Goal: Transaction & Acquisition: Purchase product/service

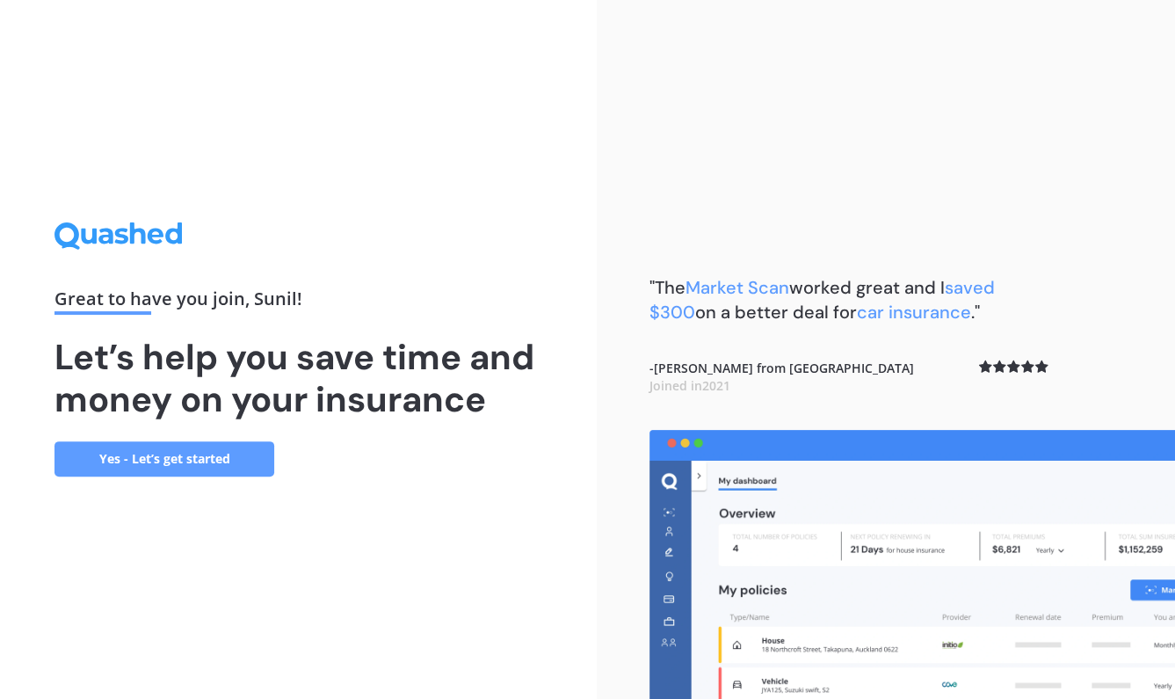
click at [208, 460] on link "Yes - Let’s get started" at bounding box center [165, 458] width 220 height 35
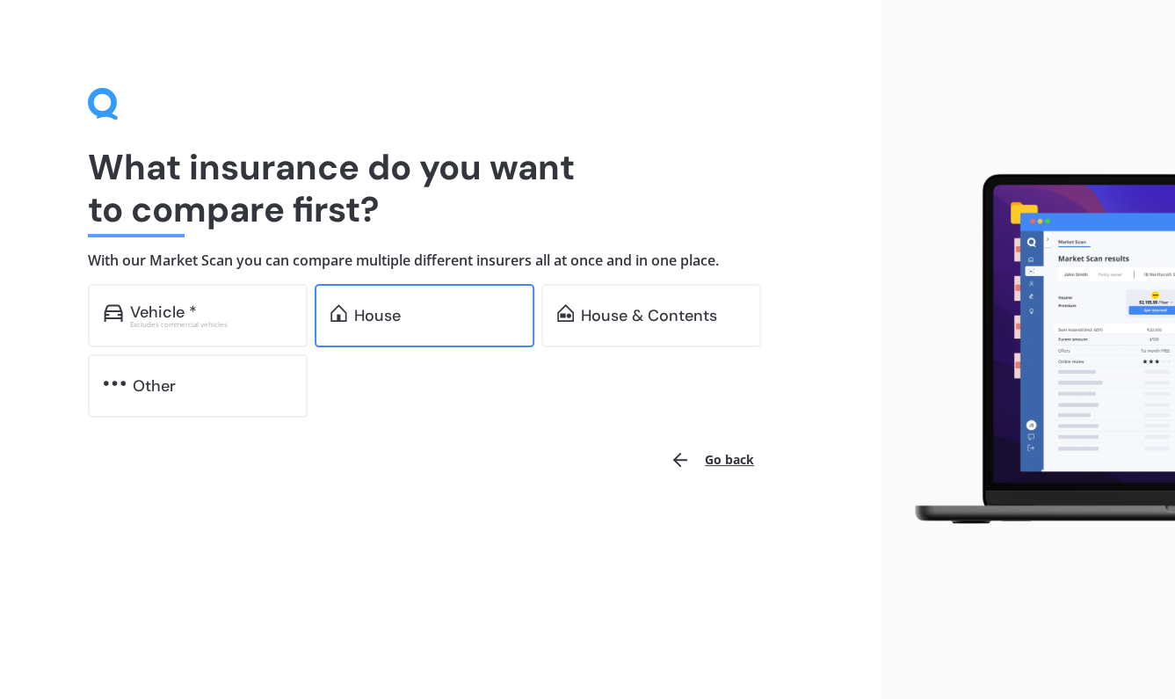
click at [411, 337] on div "House" at bounding box center [425, 315] width 220 height 63
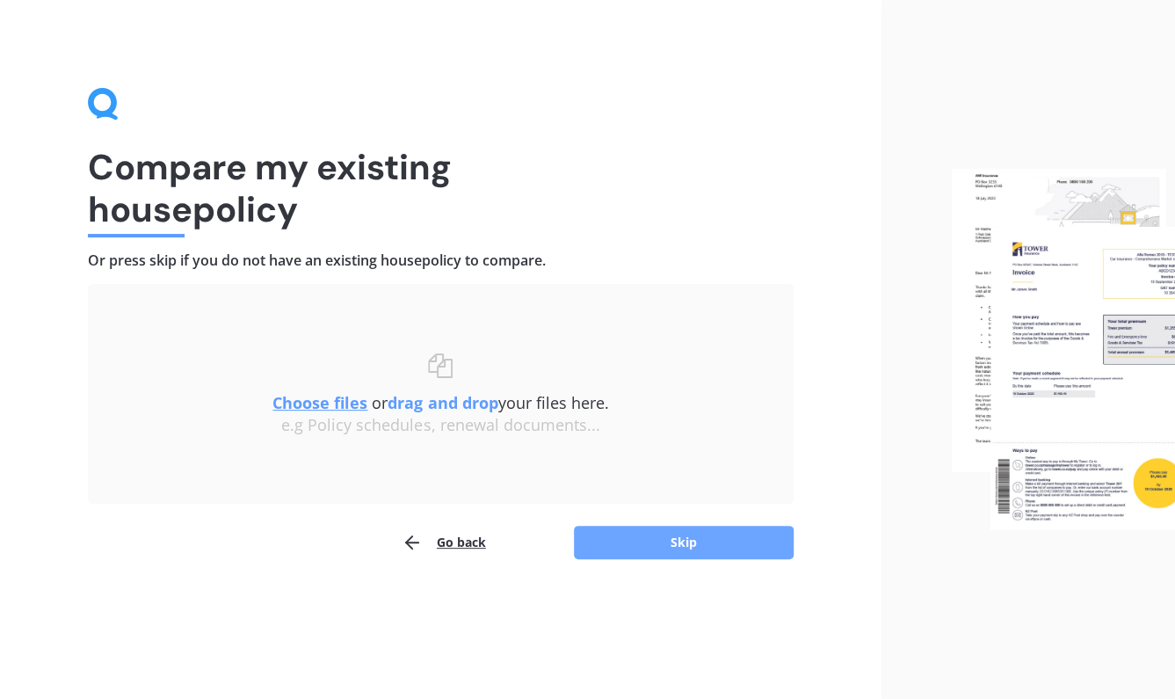
click at [597, 549] on button "Skip" at bounding box center [684, 542] width 220 height 33
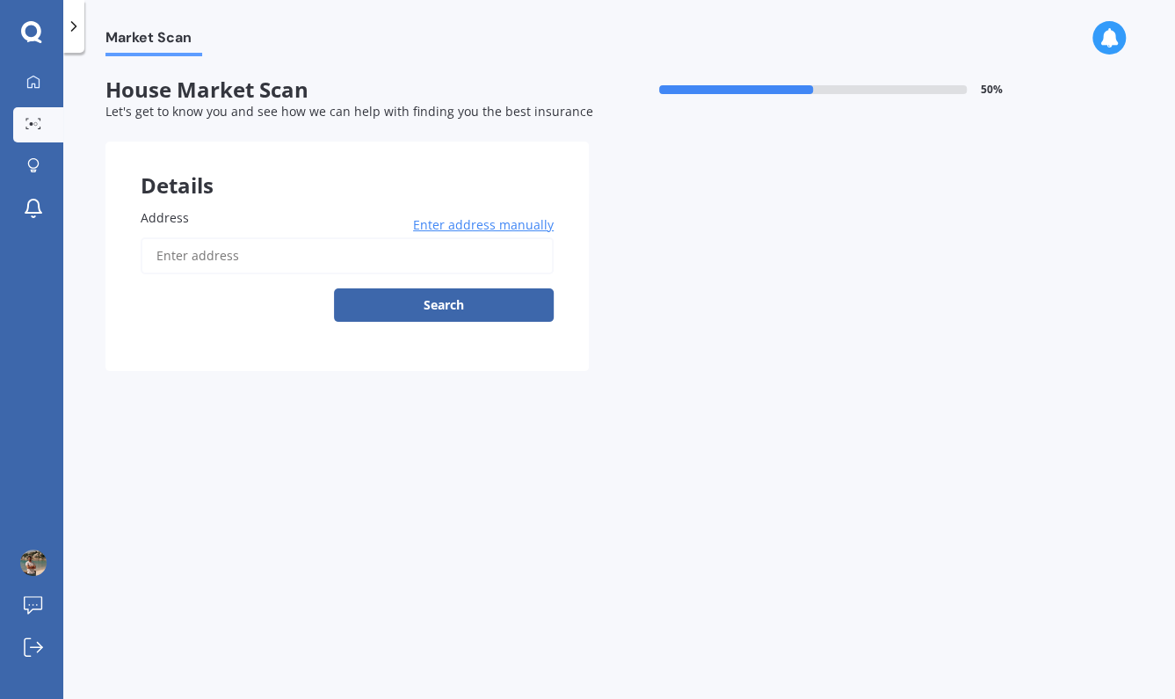
click at [470, 261] on input "Address" at bounding box center [347, 255] width 413 height 37
type input "[STREET_ADDRESS]"
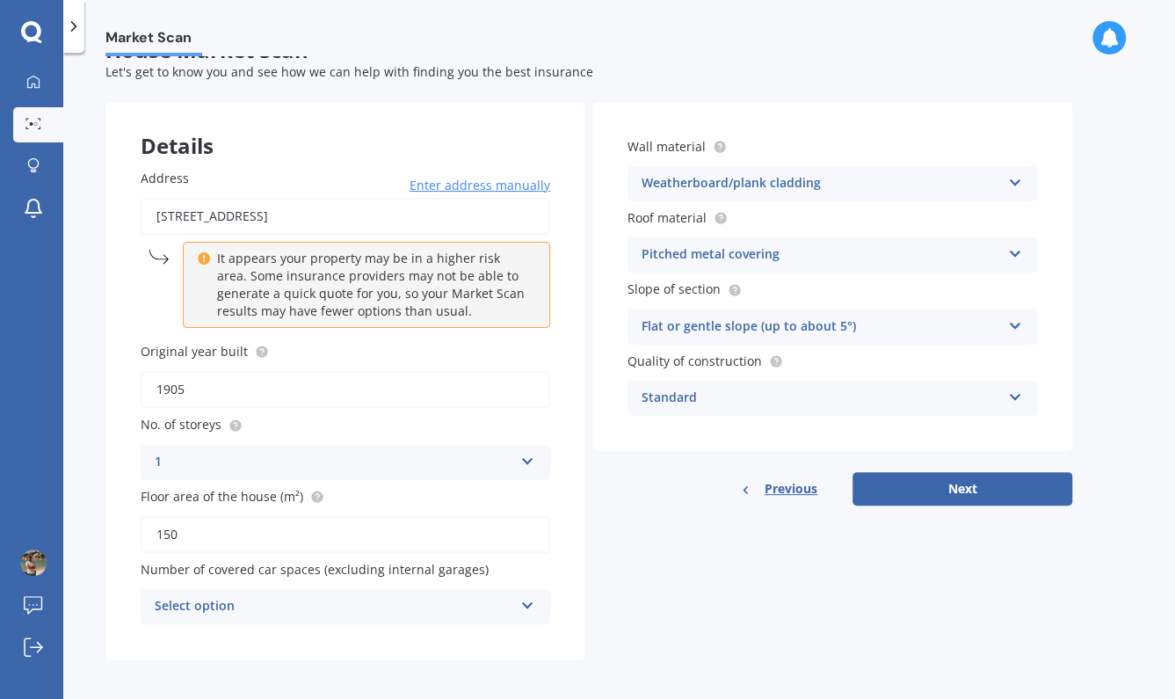
scroll to position [40, 0]
click at [964, 397] on div "Standard" at bounding box center [821, 397] width 359 height 21
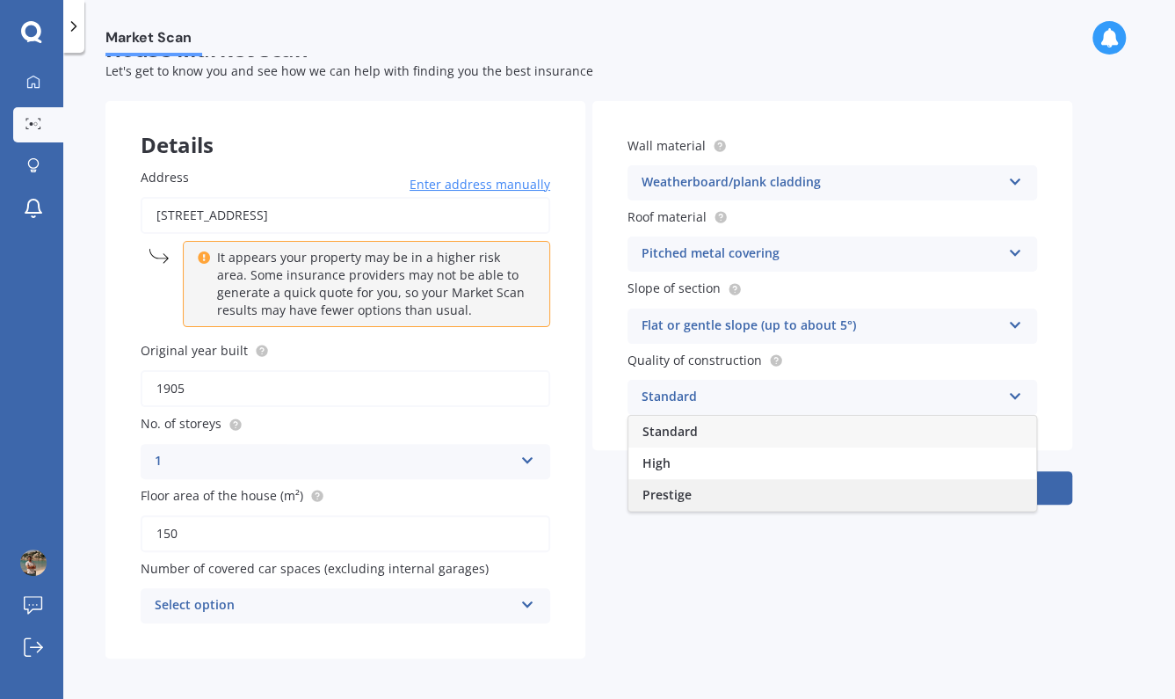
click at [698, 488] on div "Prestige" at bounding box center [833, 495] width 408 height 32
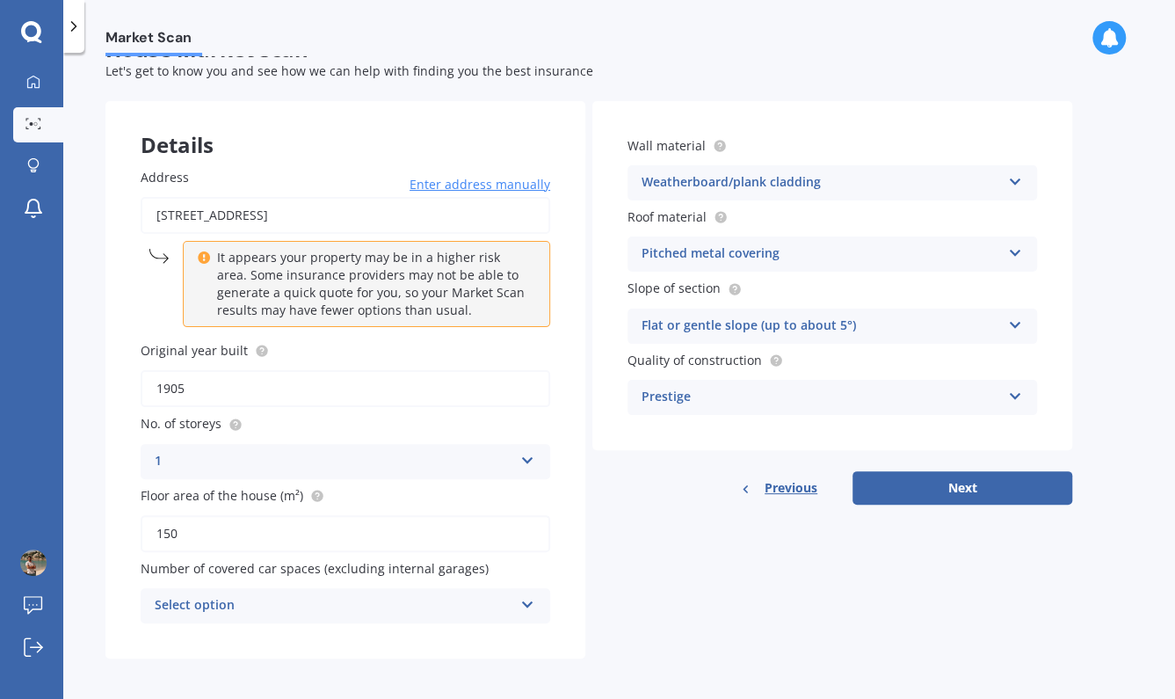
click at [922, 463] on div "Wall material Weatherboard/plank cladding Artificial weatherboard/plank claddin…" at bounding box center [833, 303] width 480 height 404
click at [929, 472] on button "Next" at bounding box center [963, 487] width 220 height 33
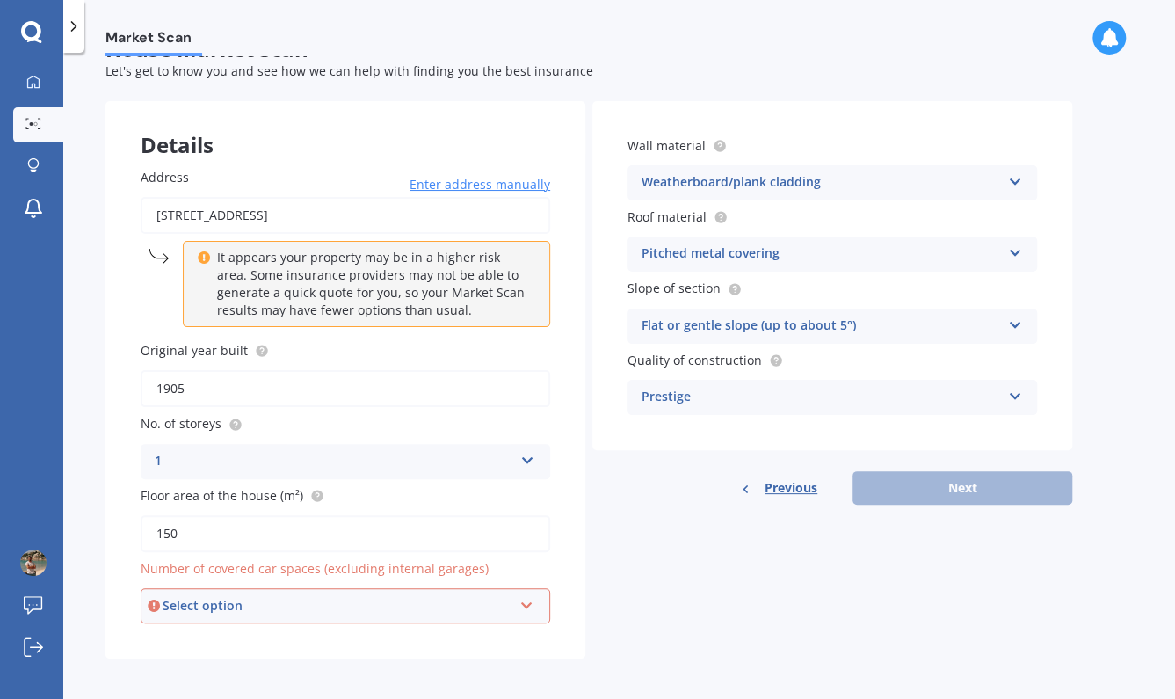
click at [360, 580] on div "Number of covered car spaces (excluding internal garages) Select option 0 1 2 3…" at bounding box center [346, 591] width 410 height 64
click at [379, 596] on div "Select option" at bounding box center [338, 605] width 350 height 19
click at [406, 411] on div "0" at bounding box center [345, 414] width 406 height 32
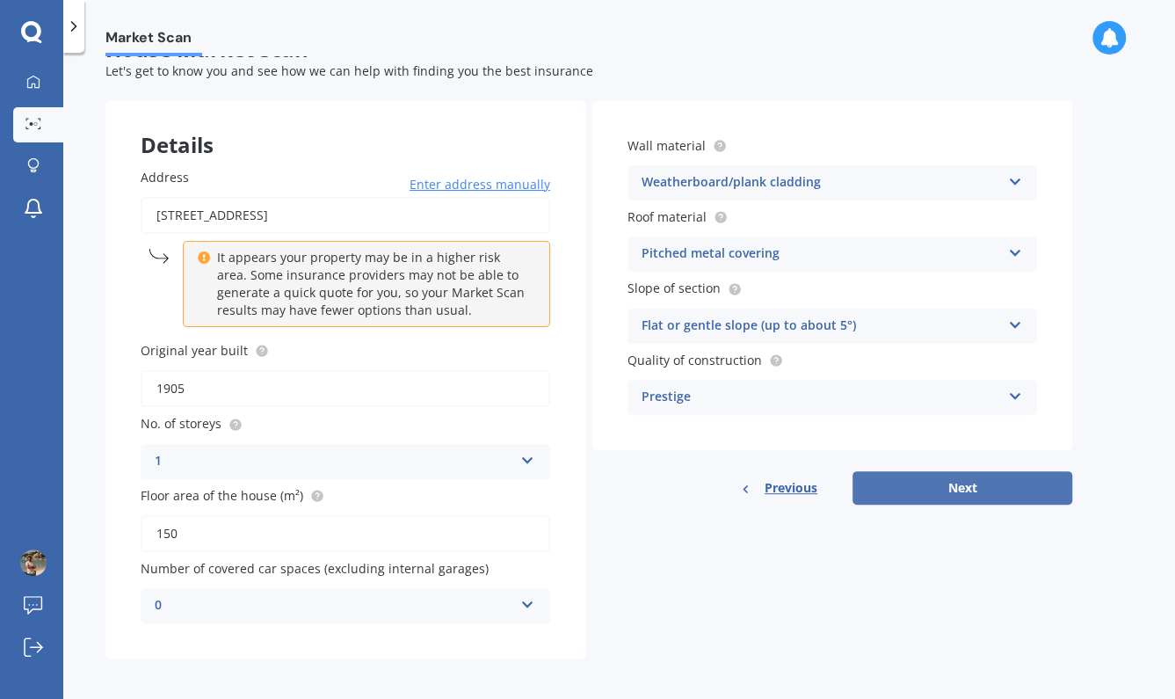
click at [917, 482] on button "Next" at bounding box center [963, 487] width 220 height 33
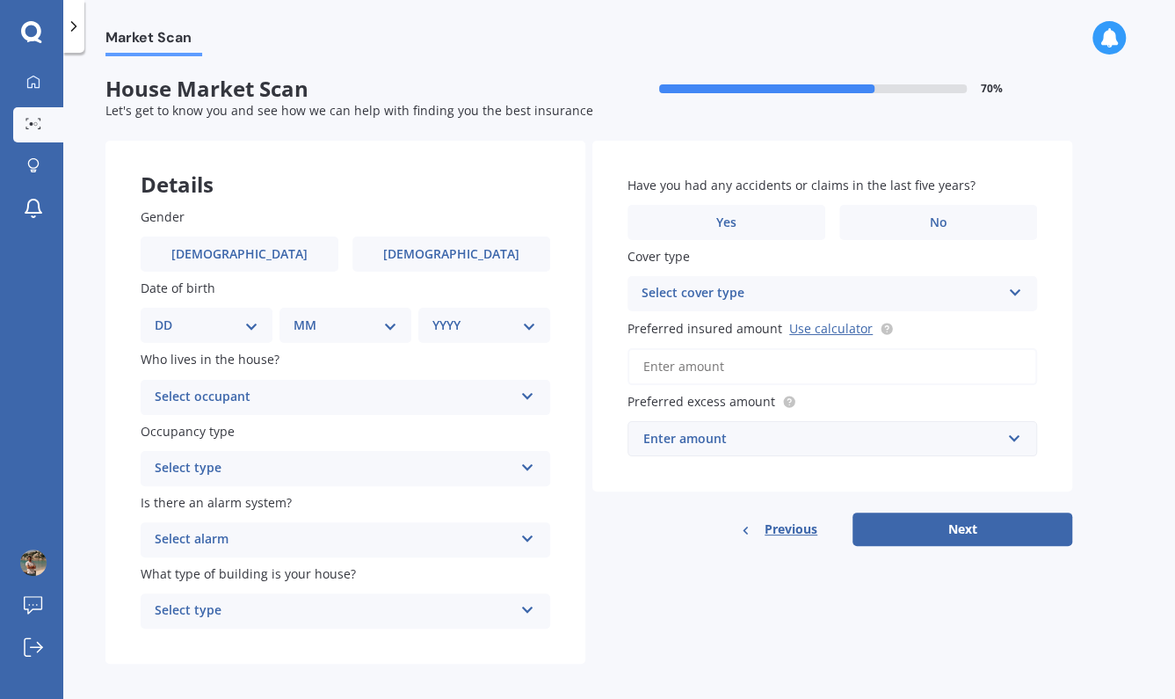
scroll to position [0, 0]
click at [295, 253] on label "[DEMOGRAPHIC_DATA]" at bounding box center [240, 254] width 198 height 35
click at [0, 0] on input "[DEMOGRAPHIC_DATA]" at bounding box center [0, 0] width 0 height 0
click at [224, 337] on div "DD 01 02 03 04 05 06 07 08 09 10 11 12 13 14 15 16 17 18 19 20 21 22 23 24 25 2…" at bounding box center [207, 326] width 132 height 35
select select "27"
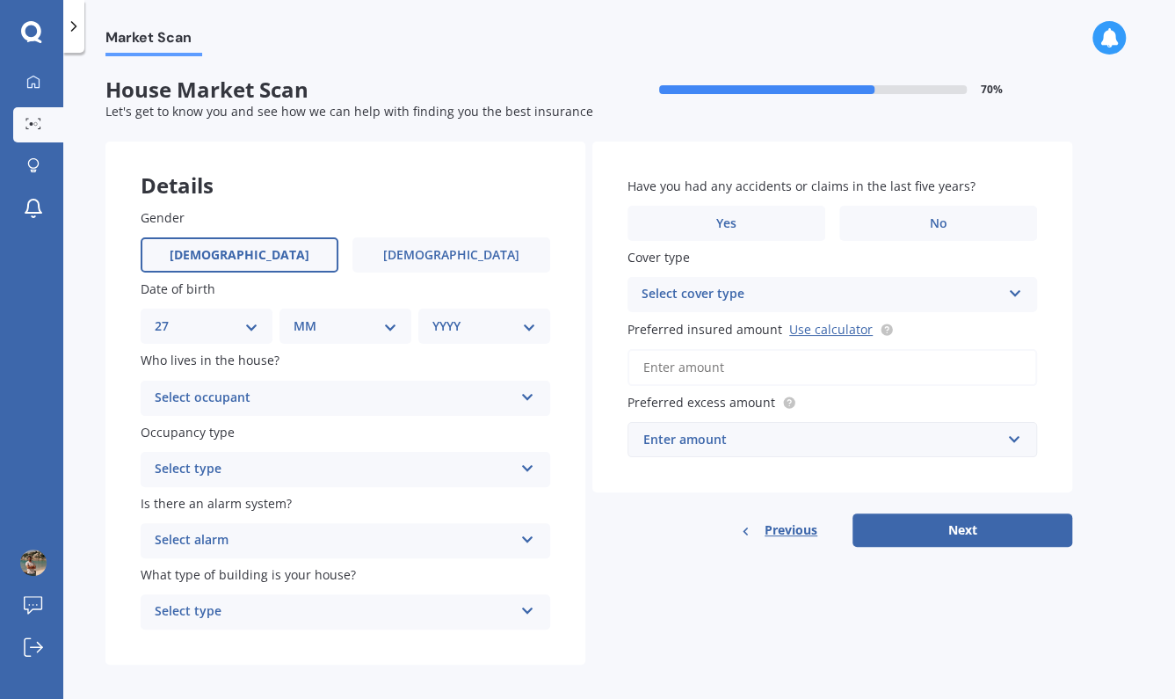
click option "27" at bounding box center [0, 0] width 0 height 0
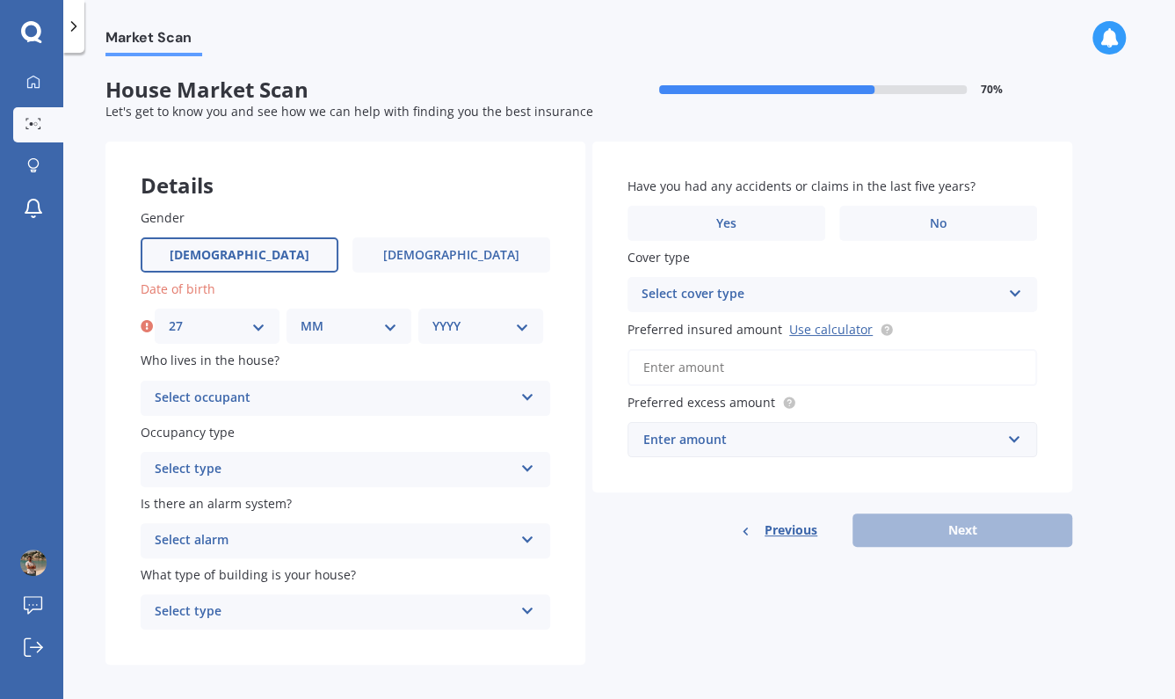
click at [301, 317] on select "MM 01 02 03 04 05 06 07 08 09 10 11 12" at bounding box center [349, 326] width 97 height 19
select select "03"
click option "03" at bounding box center [0, 0] width 0 height 0
click at [472, 340] on div "YYYY 2009 2008 2007 2006 2005 2004 2003 2002 2001 2000 1999 1998 1997 1996 1995…" at bounding box center [480, 326] width 125 height 35
click at [433, 317] on select "YYYY 2009 2008 2007 2006 2005 2004 2003 2002 2001 2000 1999 1998 1997 1996 1995…" at bounding box center [481, 326] width 97 height 19
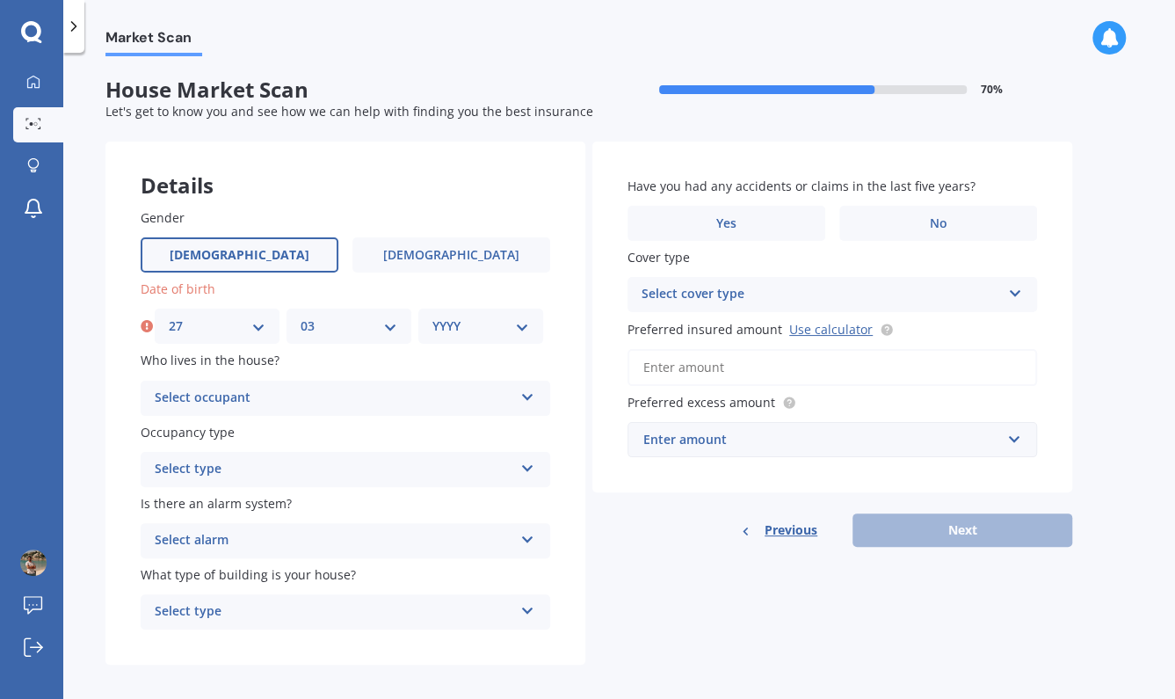
select select "1988"
click option "1988" at bounding box center [0, 0] width 0 height 0
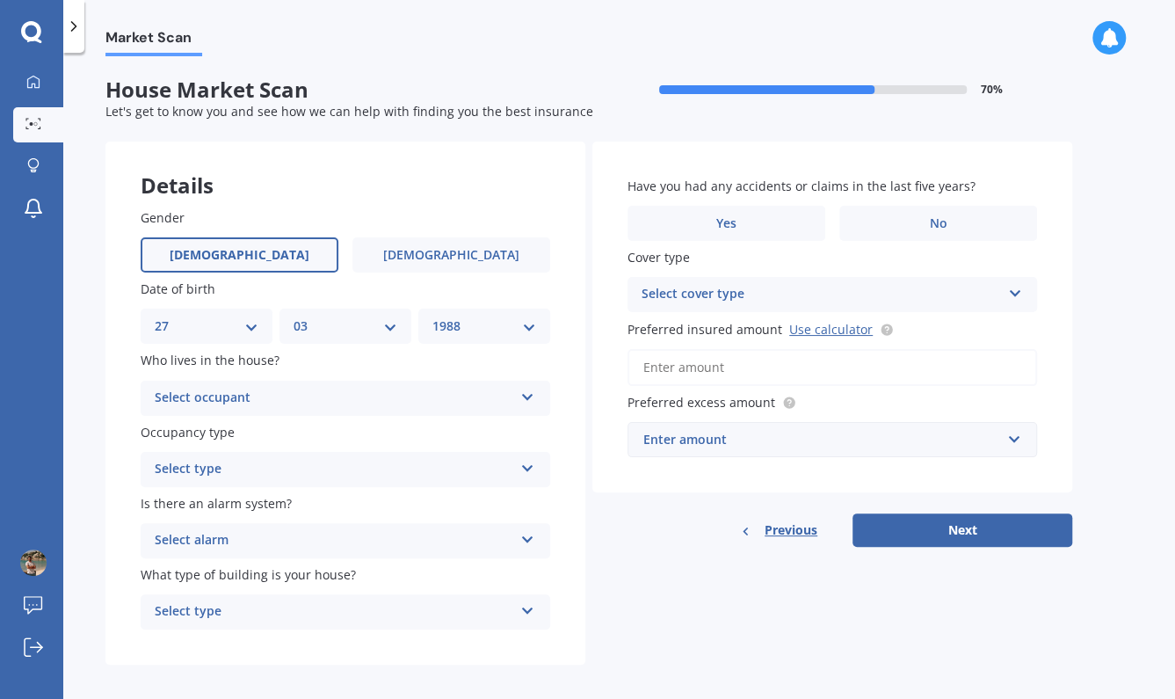
click at [277, 403] on div "Select occupant" at bounding box center [334, 398] width 359 height 21
click at [292, 428] on div "Owner" at bounding box center [346, 433] width 408 height 32
click at [321, 472] on div "Select type" at bounding box center [334, 469] width 359 height 21
click at [304, 513] on div "Permanent" at bounding box center [346, 504] width 408 height 32
click at [302, 523] on div "Is there an alarm system? Select alarm Yes, monitored Yes, not monitored No" at bounding box center [346, 526] width 410 height 64
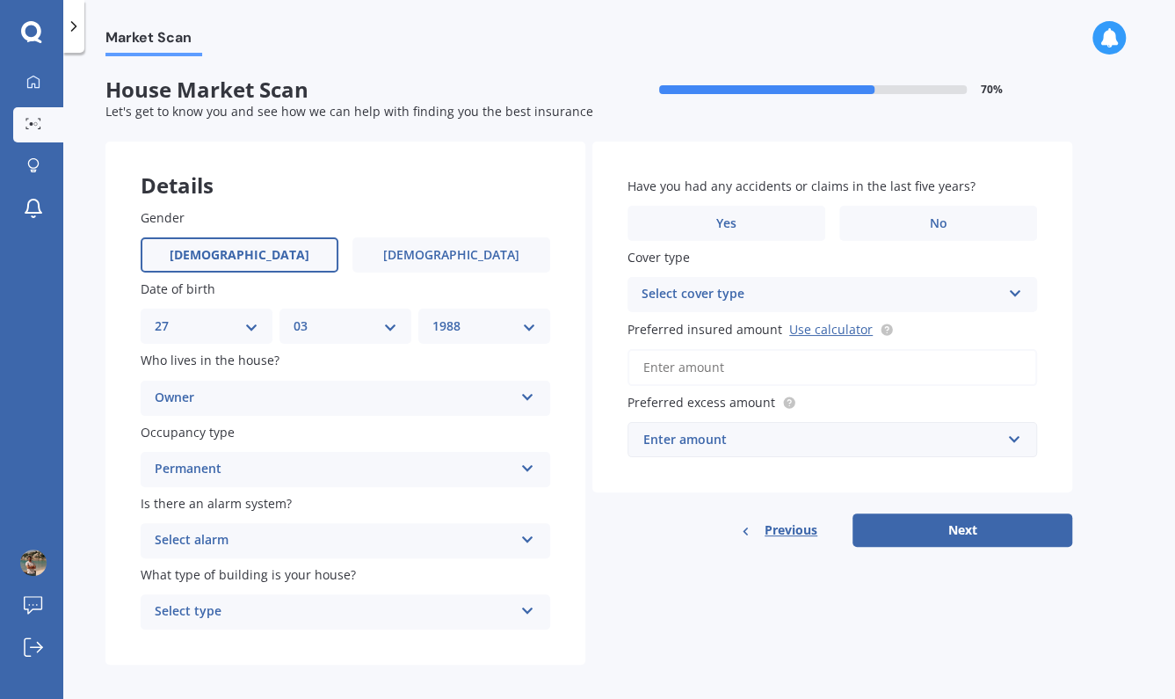
click at [324, 538] on div "Select alarm" at bounding box center [334, 540] width 359 height 21
click at [359, 444] on div "Occupancy type Permanent Permanent Holiday (without tenancy)" at bounding box center [346, 455] width 410 height 64
click at [374, 460] on div "Permanent" at bounding box center [334, 469] width 359 height 21
click at [301, 557] on div "Yes, monitored Yes, monitored Yes, not monitored No" at bounding box center [346, 540] width 410 height 35
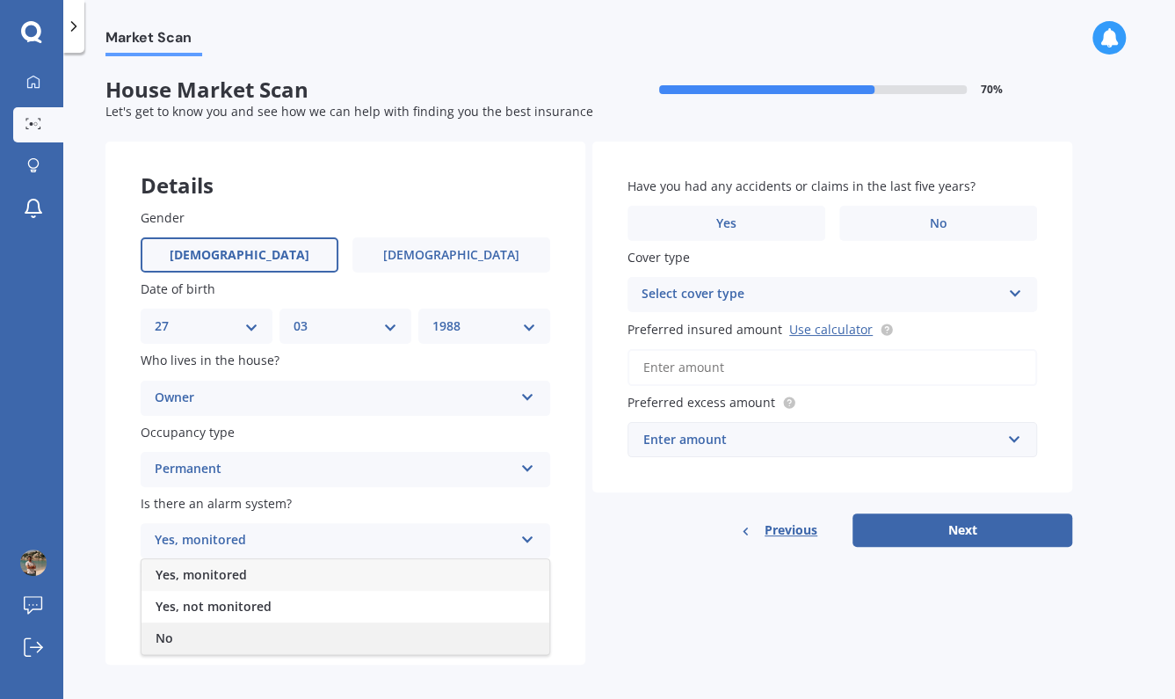
click at [239, 639] on div "No" at bounding box center [346, 638] width 408 height 32
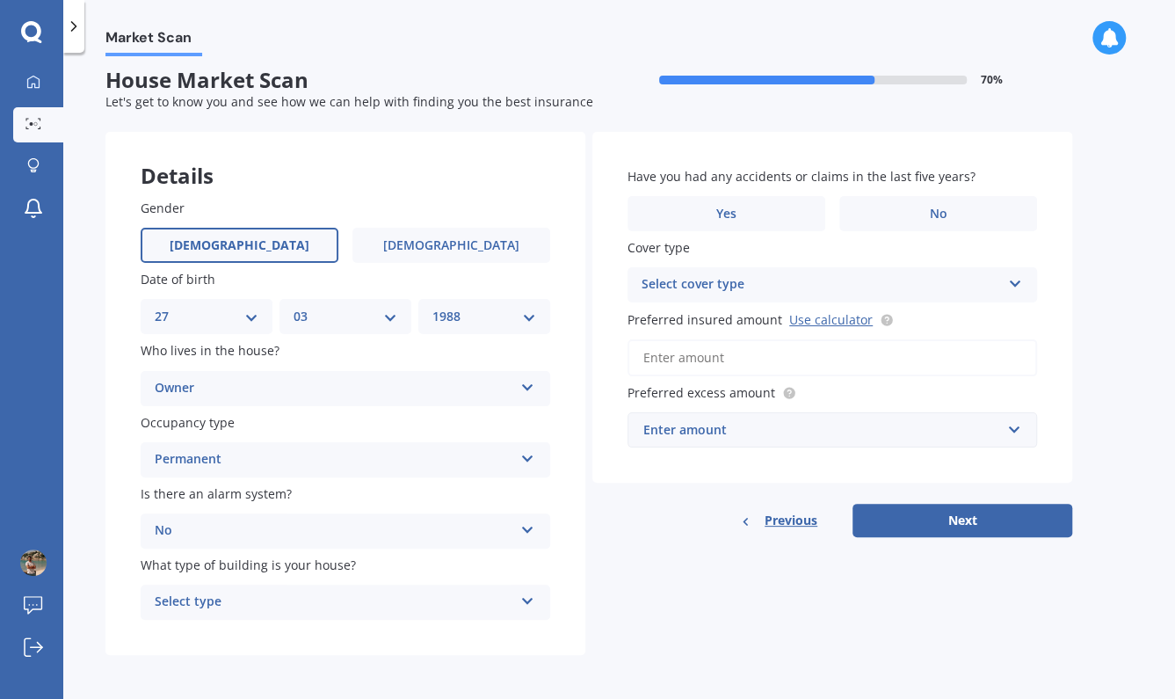
scroll to position [11, 0]
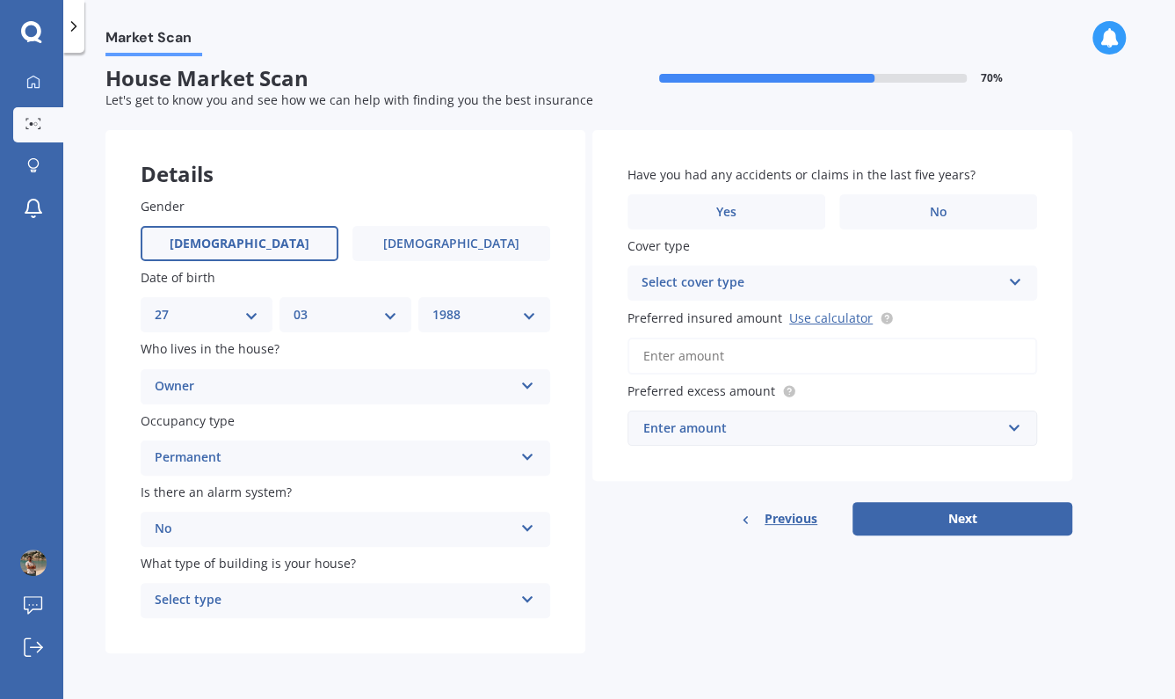
click at [267, 600] on div "Select type" at bounding box center [334, 600] width 359 height 21
click at [343, 608] on div "Freestanding" at bounding box center [334, 600] width 359 height 21
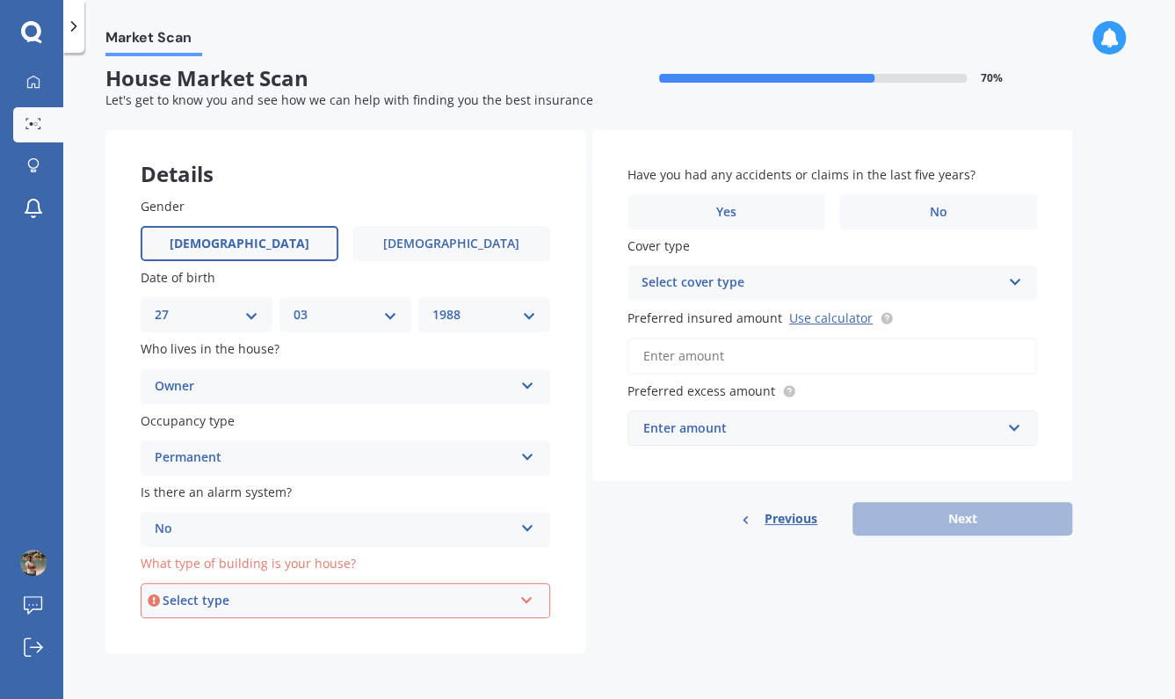
click at [488, 612] on div "Select type Freestanding Multi-unit (in a block of 6 or less) Multi-unit (in a …" at bounding box center [346, 600] width 410 height 35
click at [393, 506] on div "Freestanding" at bounding box center [345, 504] width 406 height 32
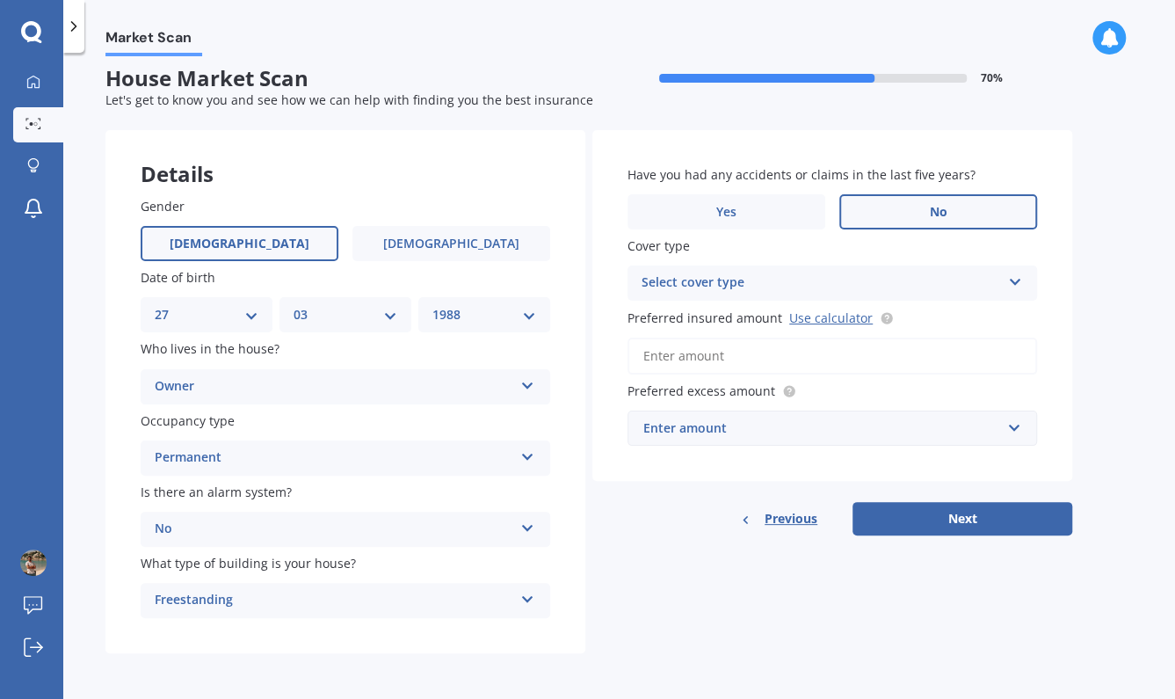
click at [906, 200] on label "No" at bounding box center [939, 211] width 198 height 35
click at [0, 0] on input "No" at bounding box center [0, 0] width 0 height 0
click at [887, 287] on div "Select cover type" at bounding box center [821, 283] width 359 height 21
click at [876, 321] on div "High" at bounding box center [833, 318] width 408 height 32
click at [823, 352] on input "Preferred insured amount Use calculator" at bounding box center [833, 356] width 410 height 37
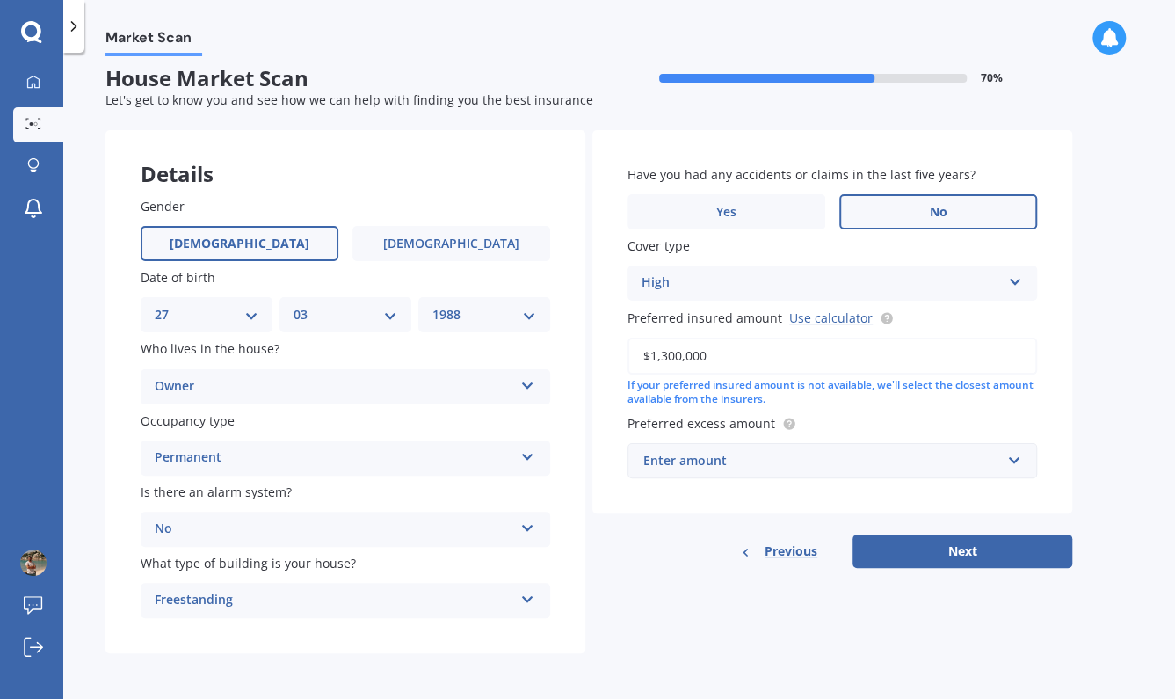
type input "$1,300,000"
click at [797, 449] on input "text" at bounding box center [826, 460] width 394 height 33
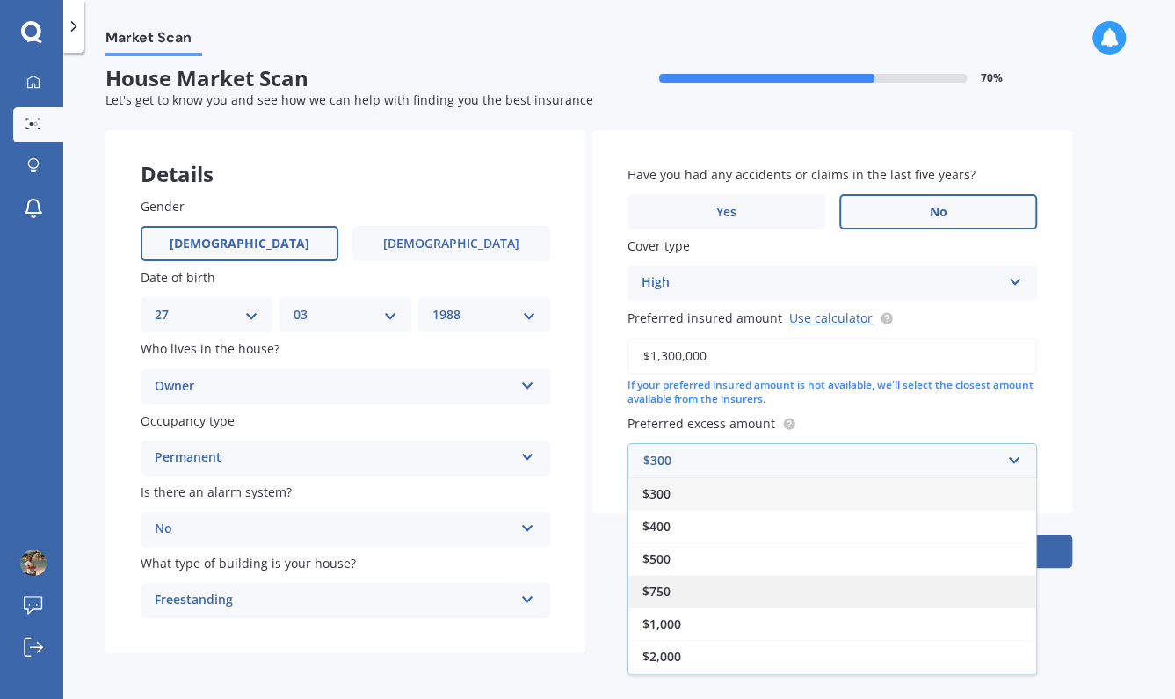
click at [755, 595] on div "$750" at bounding box center [833, 591] width 408 height 33
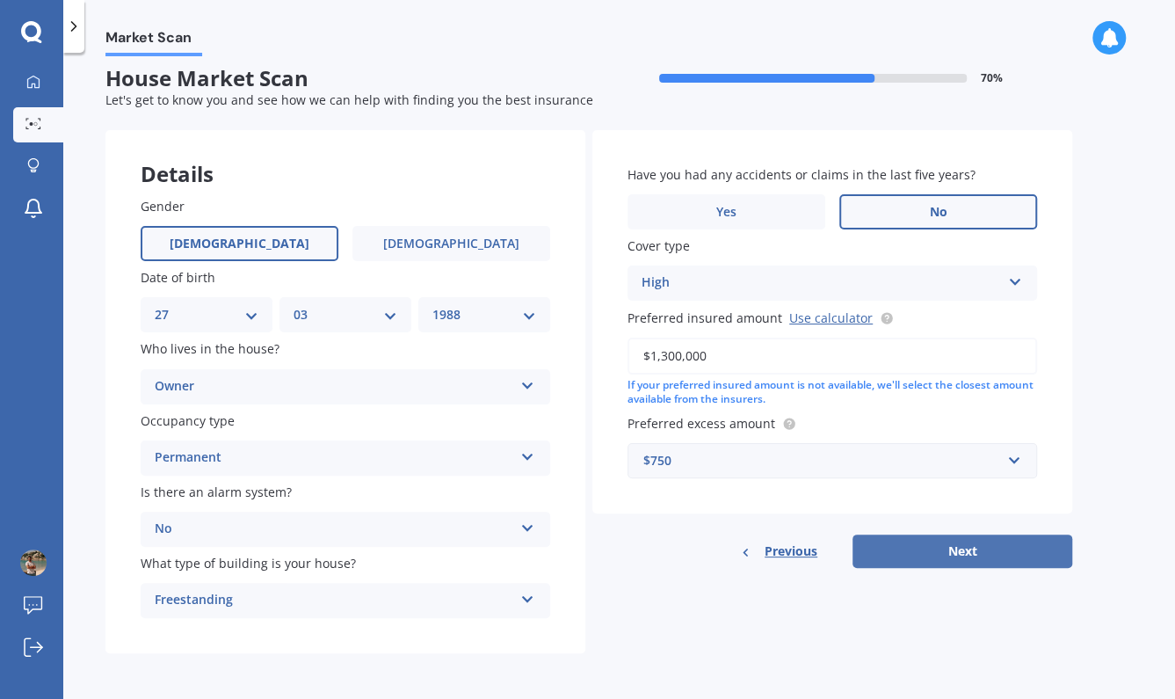
click at [933, 538] on button "Next" at bounding box center [963, 551] width 220 height 33
select select "27"
select select "03"
select select "1988"
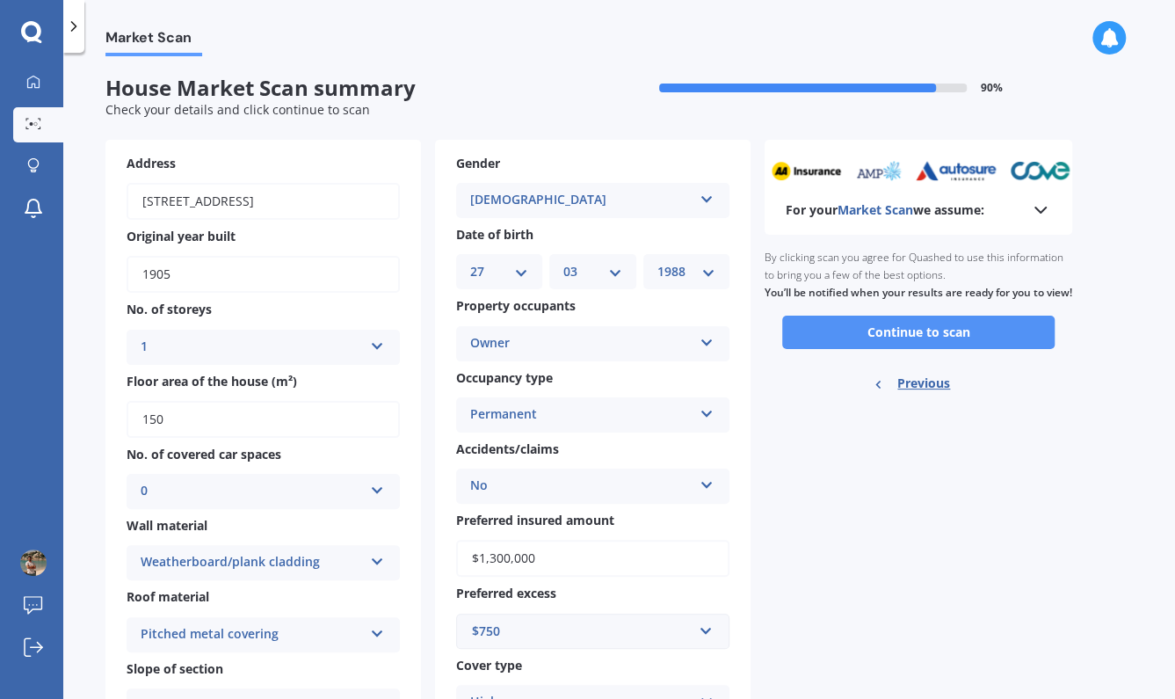
scroll to position [0, 0]
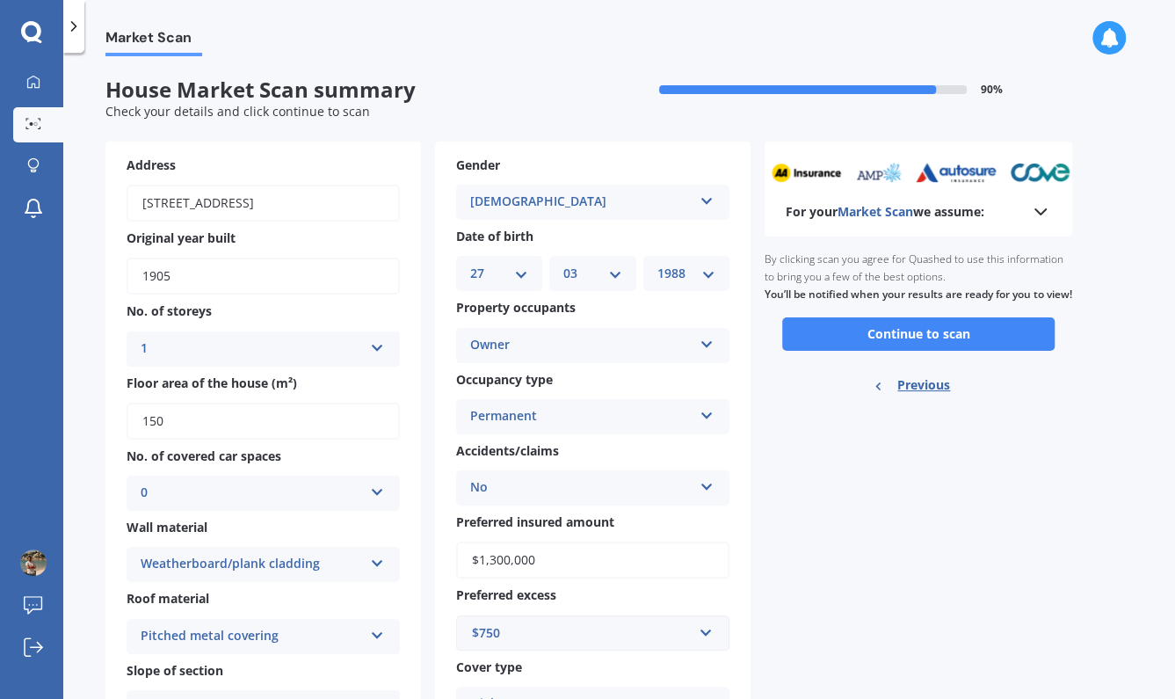
click at [957, 401] on div "Previous" at bounding box center [918, 385] width 91 height 55
select select "27"
select select "03"
select select "1988"
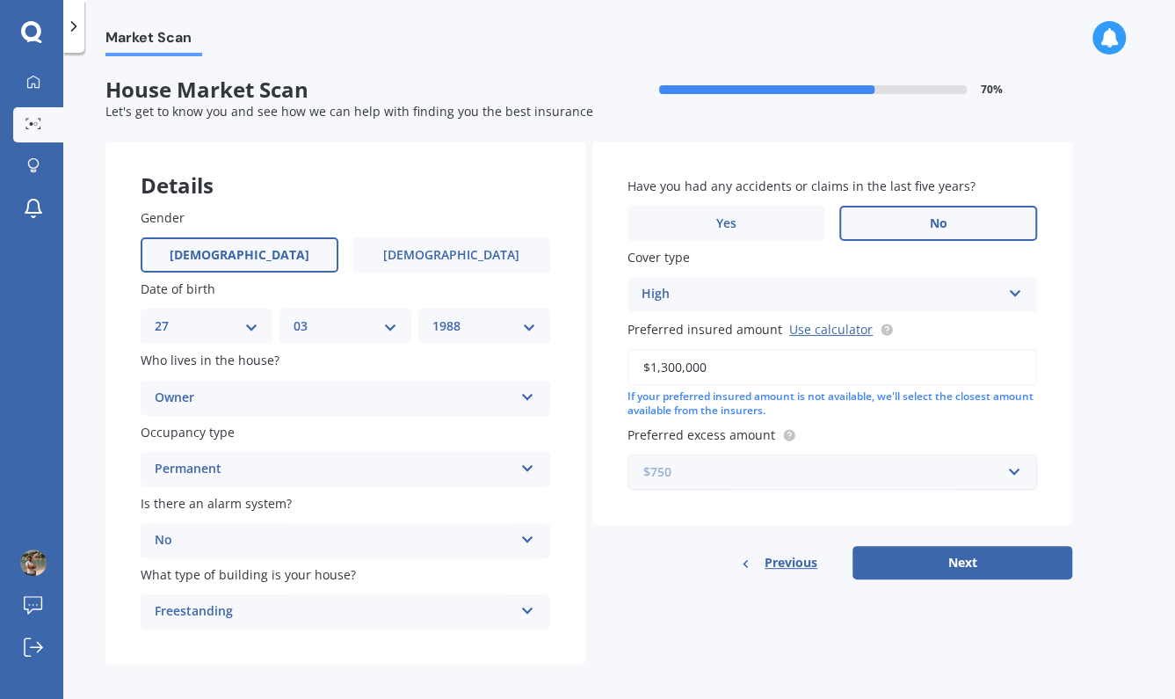
click at [653, 487] on input "text" at bounding box center [826, 471] width 394 height 33
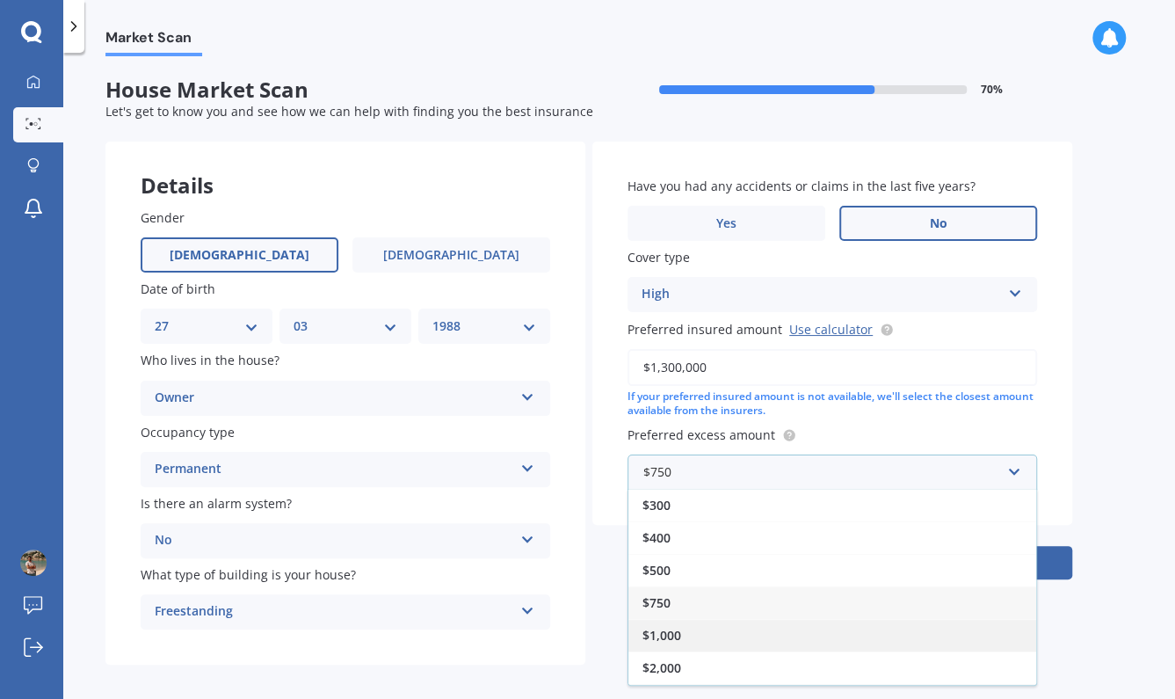
click at [697, 635] on div "$1,000" at bounding box center [833, 635] width 408 height 33
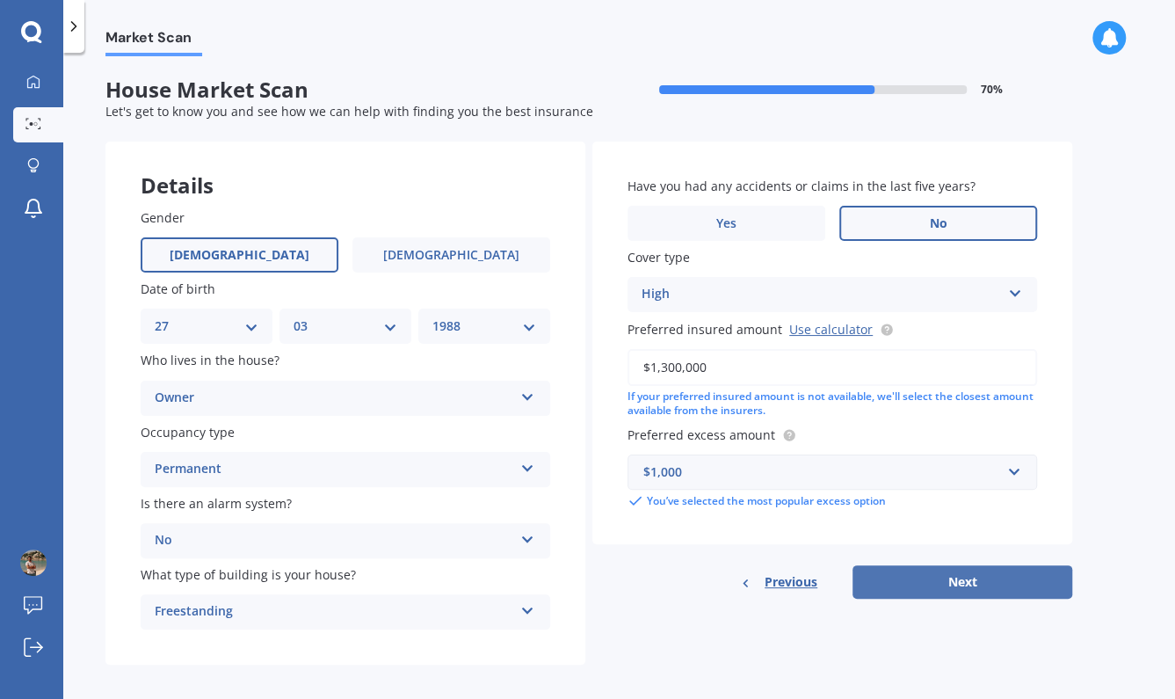
click at [942, 572] on button "Next" at bounding box center [963, 581] width 220 height 33
select select "27"
select select "03"
select select "1988"
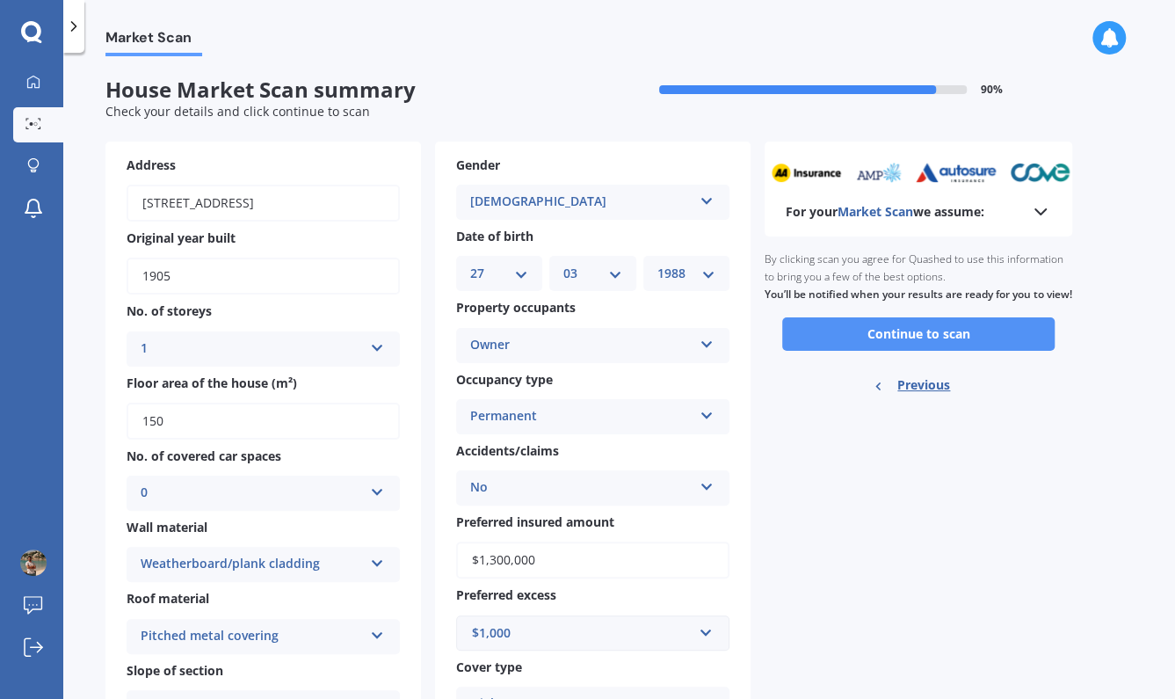
click at [899, 351] on button "Continue to scan" at bounding box center [918, 333] width 273 height 33
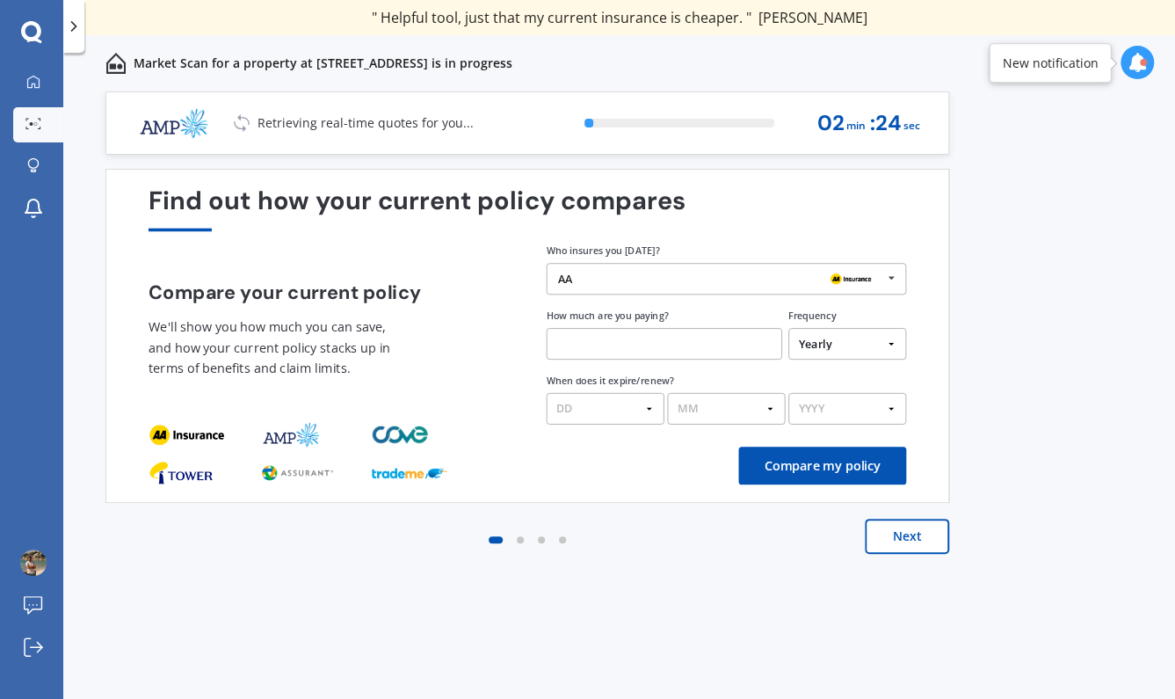
click at [710, 357] on input "text" at bounding box center [665, 344] width 236 height 32
type input "$5,400.00"
click at [547, 393] on select "DD 01 02 03 04 05 06 07 08 09 10 11 12 13 14 15 16 17 18 19 20 21 22 23 24 25 2…" at bounding box center [606, 409] width 118 height 32
select select "27"
click option "27" at bounding box center [0, 0] width 0 height 0
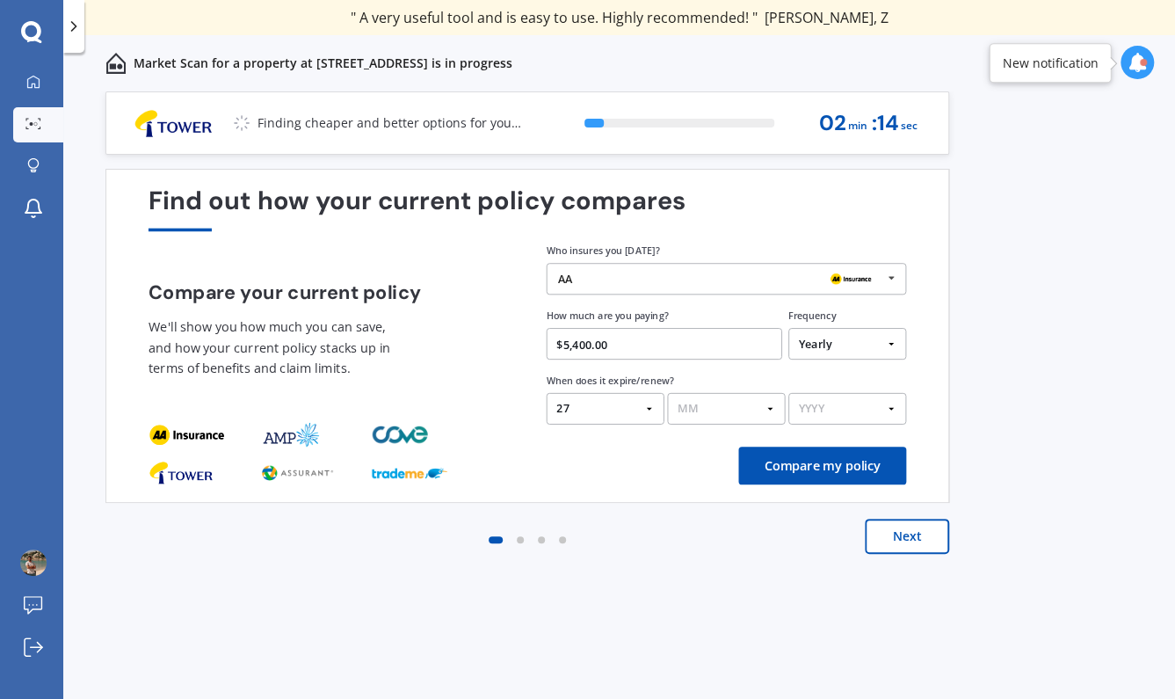
click at [667, 393] on select "MM 01 02 03 04 05 06 07 08 09 10 11 12" at bounding box center [726, 409] width 118 height 32
select select "08"
click option "08" at bounding box center [0, 0] width 0 height 0
click at [789, 393] on select "YYYY 2026 2025 2024" at bounding box center [848, 409] width 118 height 32
select select "2025"
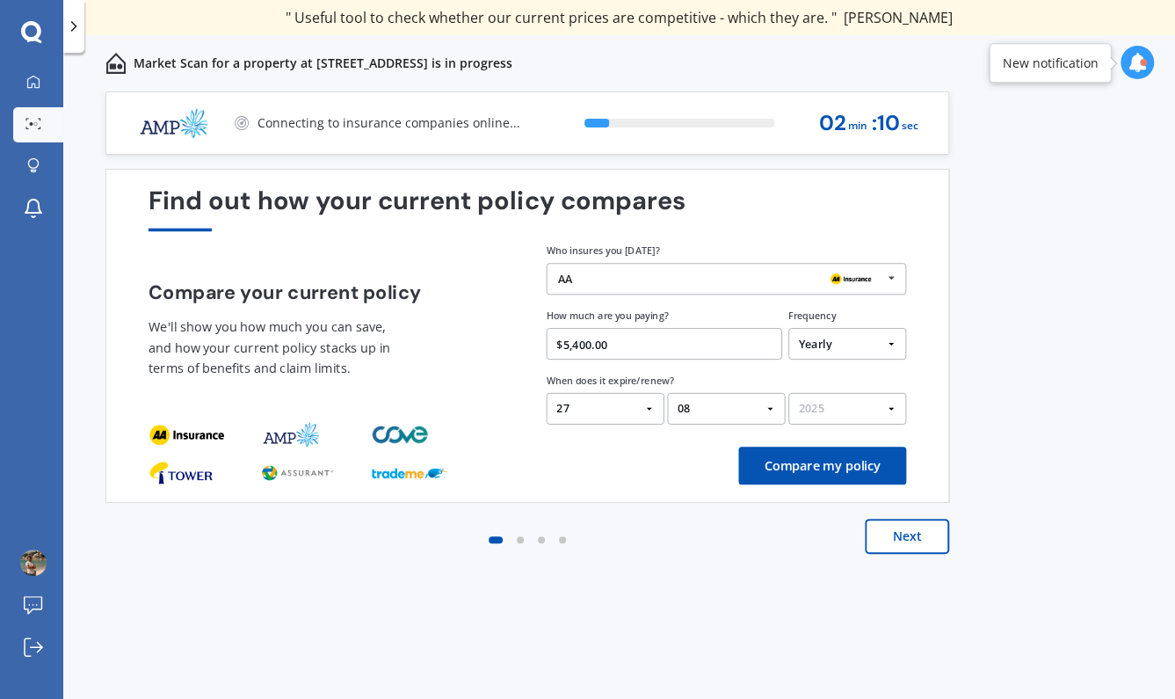
click option "2025" at bounding box center [0, 0] width 0 height 0
click at [838, 447] on div "Find out how your current policy compares Compare your current policy We'll sho…" at bounding box center [528, 335] width 758 height 299
click at [850, 461] on button "Compare my policy" at bounding box center [823, 466] width 168 height 38
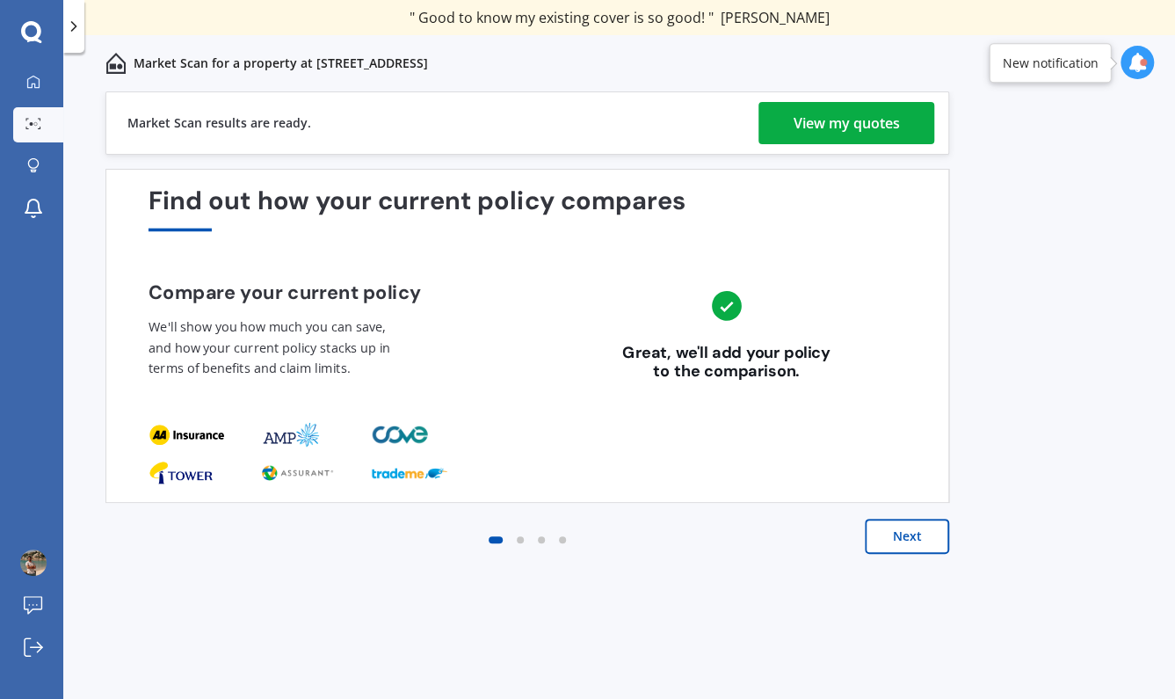
click at [839, 128] on div "View my quotes" at bounding box center [847, 123] width 106 height 42
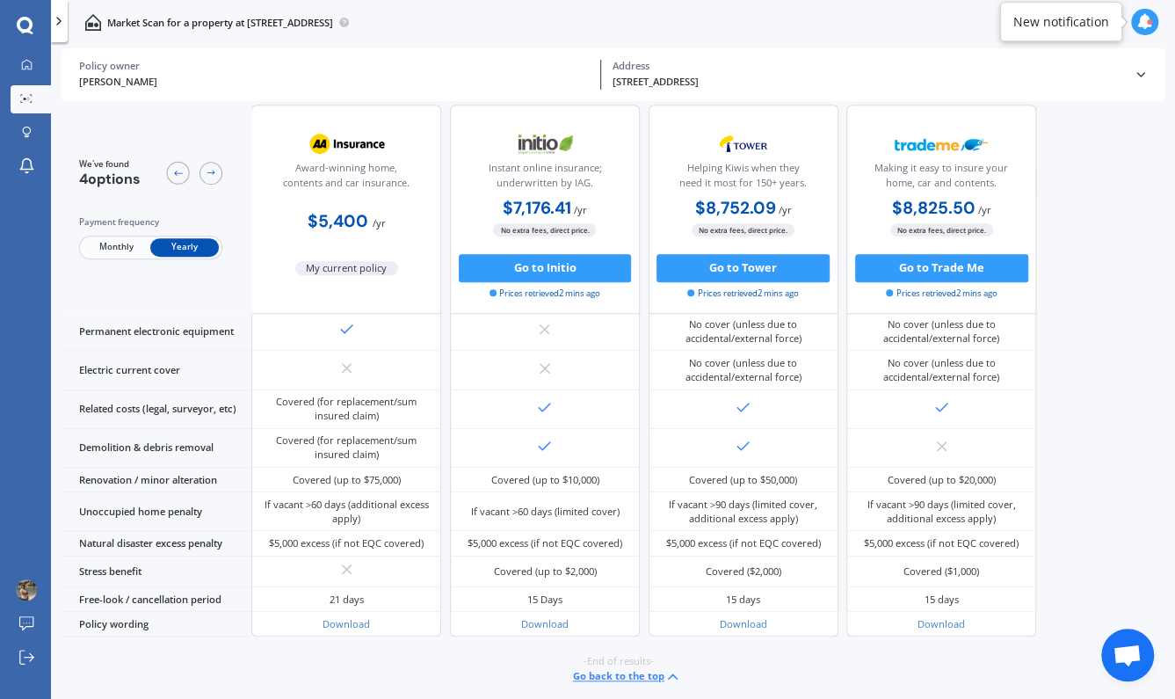
scroll to position [594, 0]
